Goal: Information Seeking & Learning: Learn about a topic

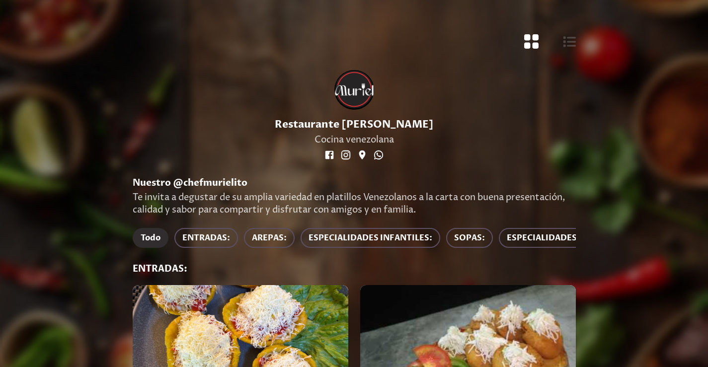
click at [151, 231] on button "Todo" at bounding box center [151, 238] width 36 height 20
click at [151, 237] on font "Todo" at bounding box center [151, 238] width 20 height 11
click at [473, 236] on font "SOPAS:" at bounding box center [469, 238] width 31 height 11
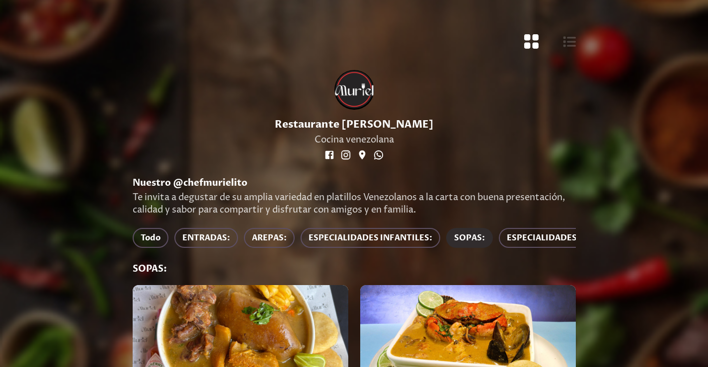
drag, startPoint x: 543, startPoint y: 248, endPoint x: 229, endPoint y: 257, distance: 314.2
click at [229, 251] on div "Todo ENTRADAS: AREPAS: ESPECIALIDADES INFANTILES: SOPAS: ESPECIALIDADES AL CARB…" at bounding box center [354, 239] width 443 height 23
click at [210, 238] on font "ENTRADAS:" at bounding box center [206, 238] width 48 height 11
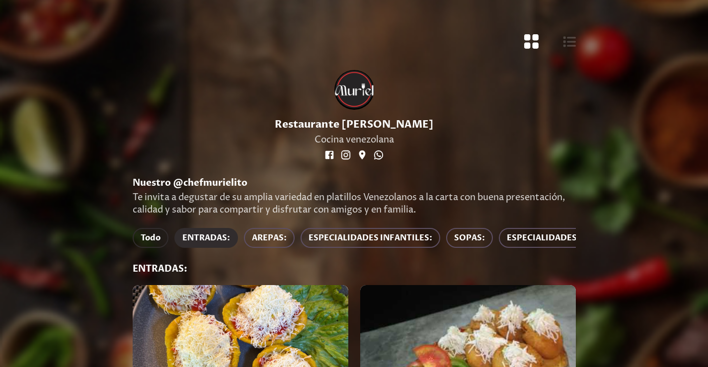
click at [148, 242] on font "Todo" at bounding box center [151, 238] width 20 height 11
click at [259, 239] on font "AREPAS:" at bounding box center [269, 238] width 35 height 11
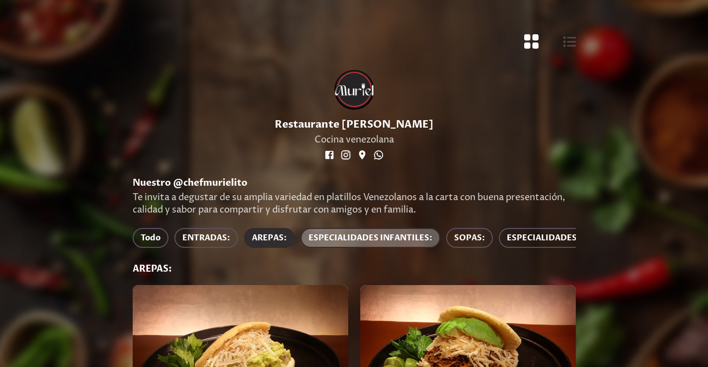
click at [390, 233] on font "ESPECIALIDADES INFANTILES:" at bounding box center [371, 238] width 124 height 11
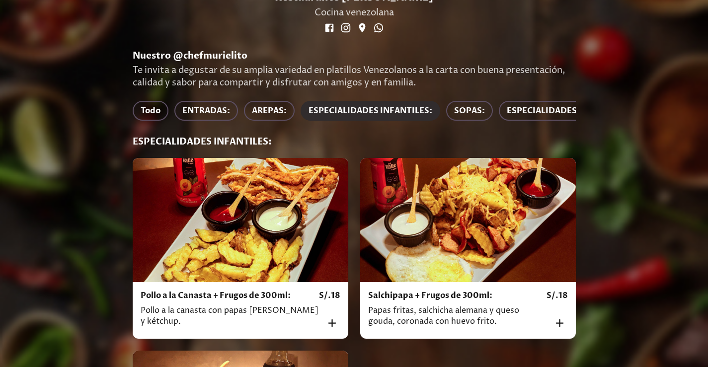
scroll to position [93, 0]
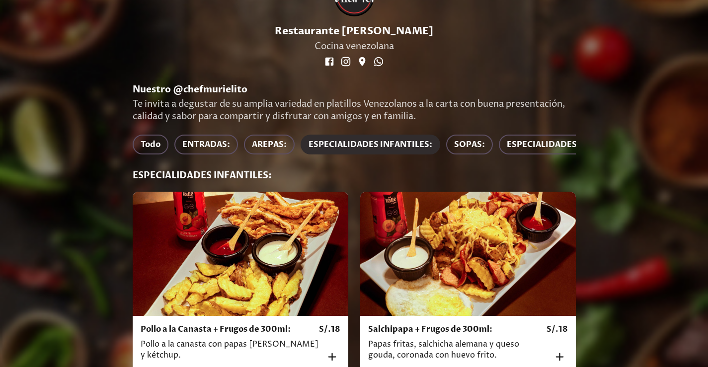
click at [680, 15] on div at bounding box center [354, 183] width 708 height 367
click at [478, 143] on font "SOPAS:" at bounding box center [469, 144] width 31 height 11
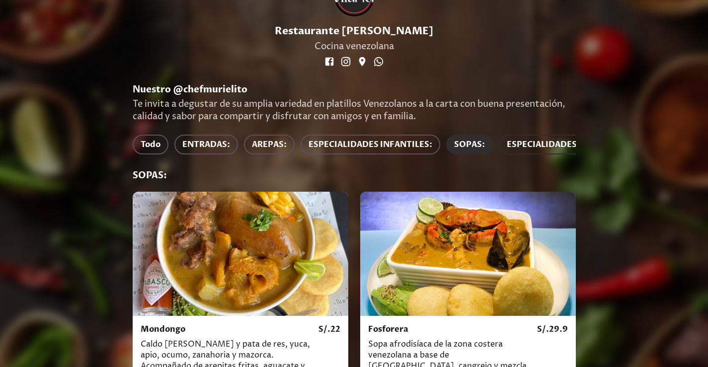
click at [519, 144] on font "ESPECIALIDADES AL CARBÓN:" at bounding box center [567, 144] width 121 height 11
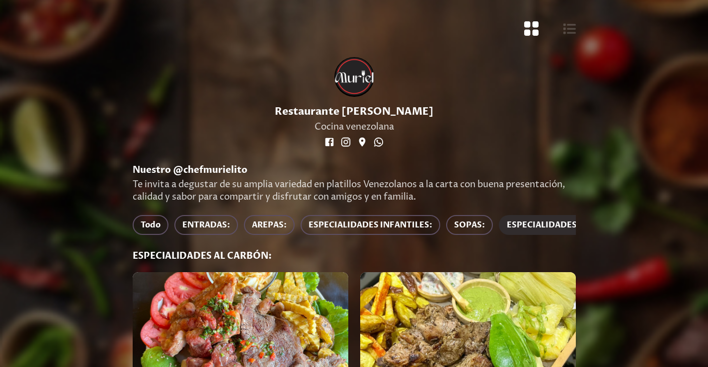
scroll to position [0, 0]
